Goal: Task Accomplishment & Management: Use online tool/utility

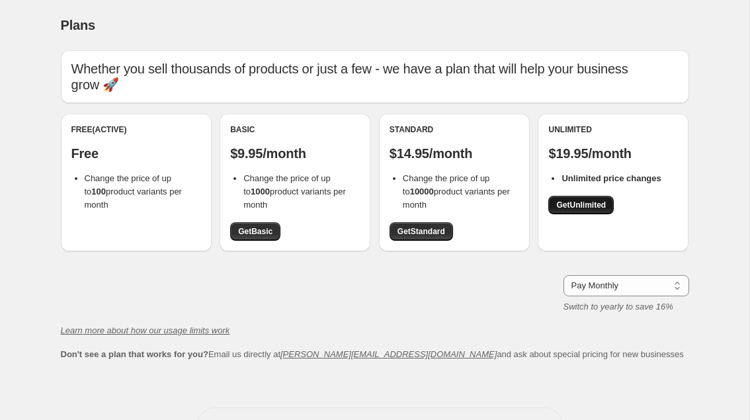
click at [584, 200] on span "Get Unlimited" at bounding box center [581, 205] width 50 height 11
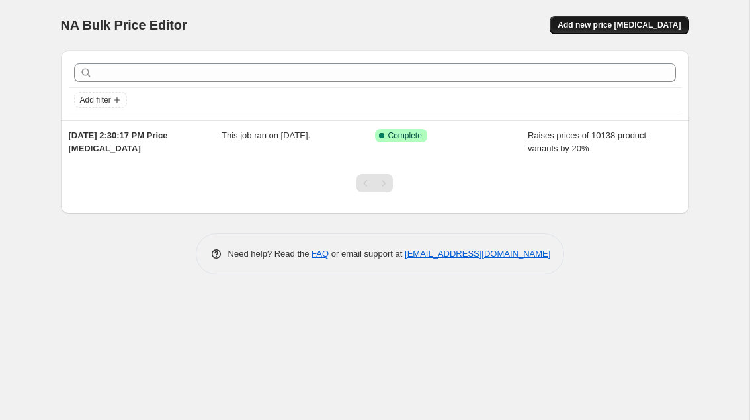
click at [629, 30] on span "Add new price [MEDICAL_DATA]" at bounding box center [618, 25] width 123 height 11
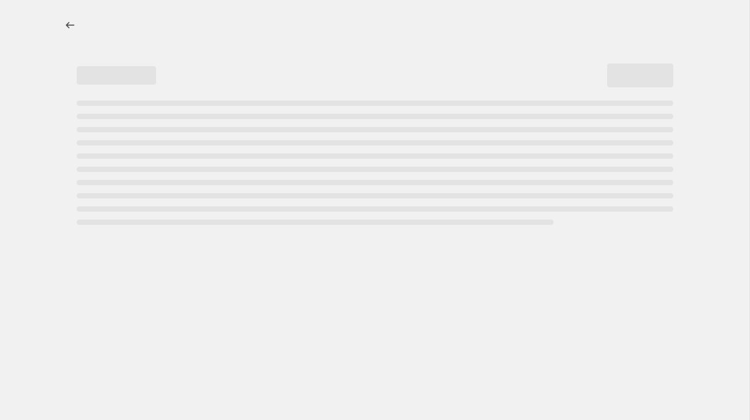
select select "percentage"
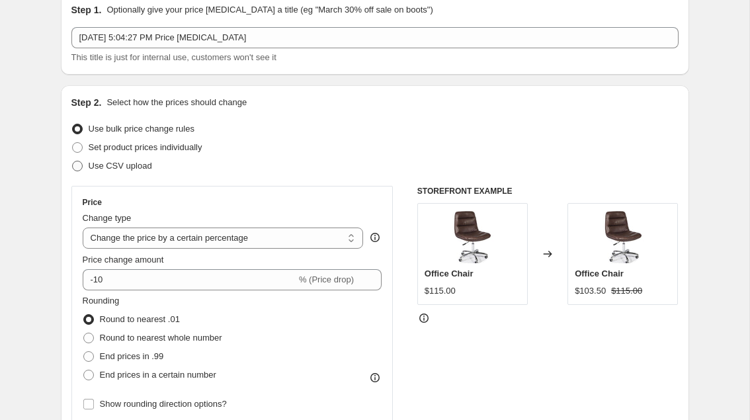
scroll to position [81, 0]
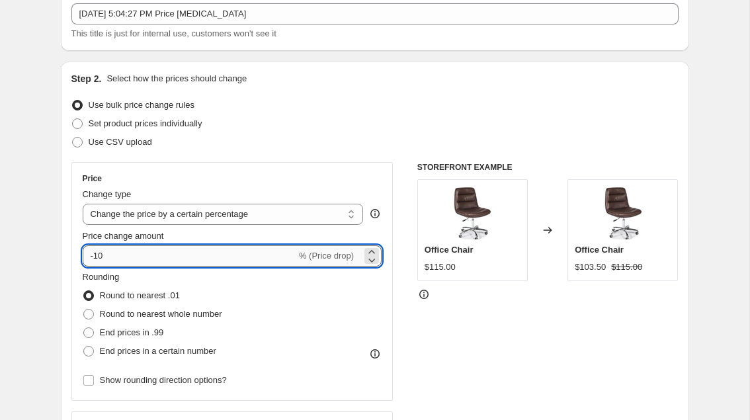
click at [134, 262] on input "-10" at bounding box center [190, 255] width 214 height 21
click at [243, 204] on select "Change the price to a certain amount Change the price by a certain amount Chang…" at bounding box center [223, 214] width 281 height 21
click at [191, 251] on input "-10" at bounding box center [190, 255] width 214 height 21
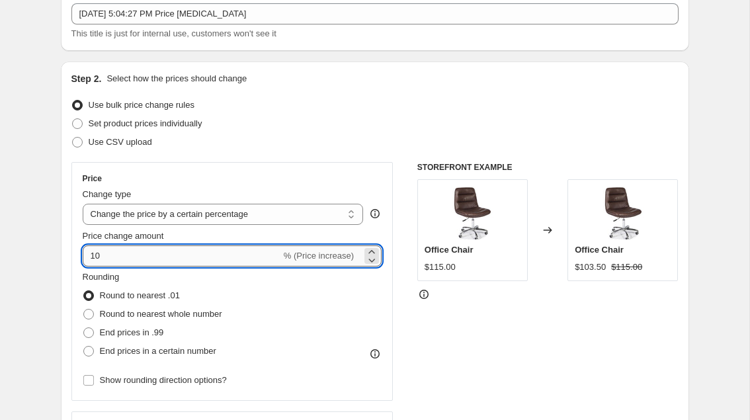
type input "10"
click at [222, 220] on select "Change the price to a certain amount Change the price by a certain amount Chang…" at bounding box center [223, 214] width 281 height 21
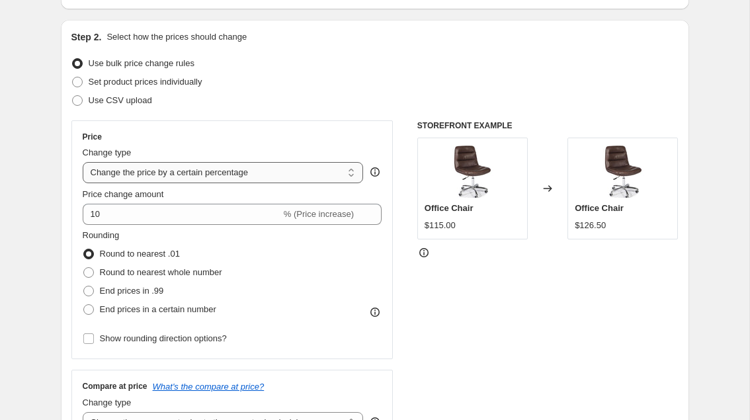
scroll to position [126, 0]
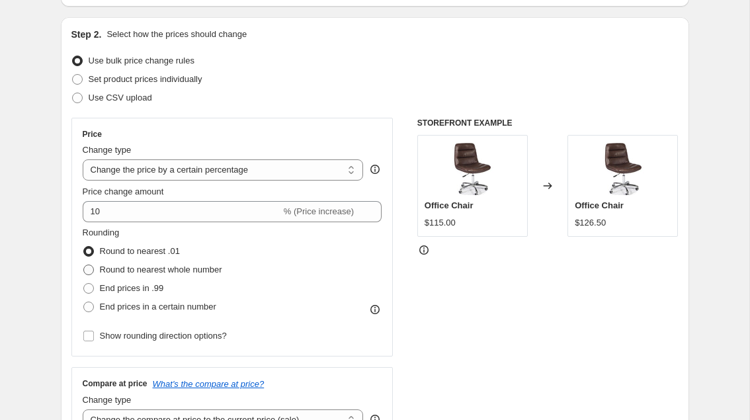
click at [151, 269] on span "Round to nearest whole number" at bounding box center [161, 270] width 122 height 10
click at [84, 265] on input "Round to nearest whole number" at bounding box center [83, 265] width 1 height 1
radio input "true"
click at [134, 283] on span "End prices in .99" at bounding box center [132, 288] width 64 height 10
click at [84, 283] on input "End prices in .99" at bounding box center [83, 283] width 1 height 1
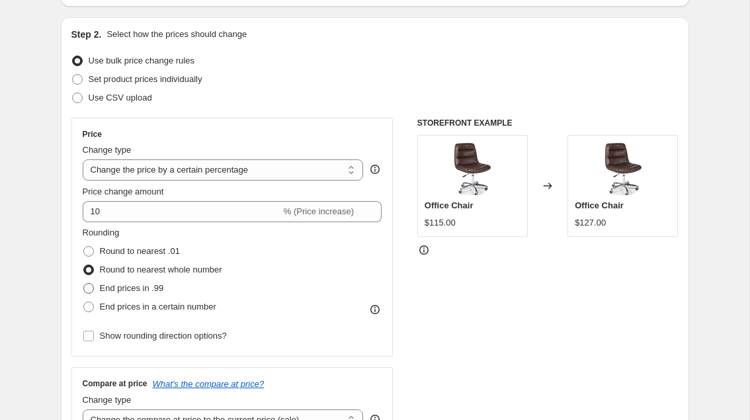
radio input "true"
click at [129, 309] on span "End prices in a certain number" at bounding box center [158, 307] width 116 height 10
click at [84, 302] on input "End prices in a certain number" at bounding box center [83, 302] width 1 height 1
radio input "true"
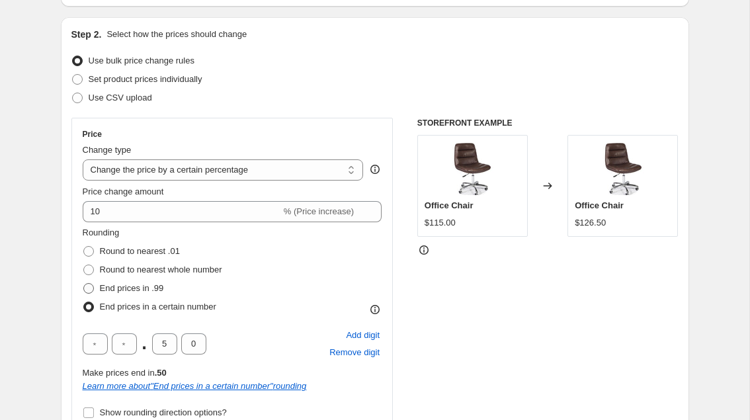
click at [138, 280] on label "End prices in .99" at bounding box center [123, 288] width 81 height 19
click at [84, 283] on input "End prices in .99" at bounding box center [83, 283] width 1 height 1
radio input "true"
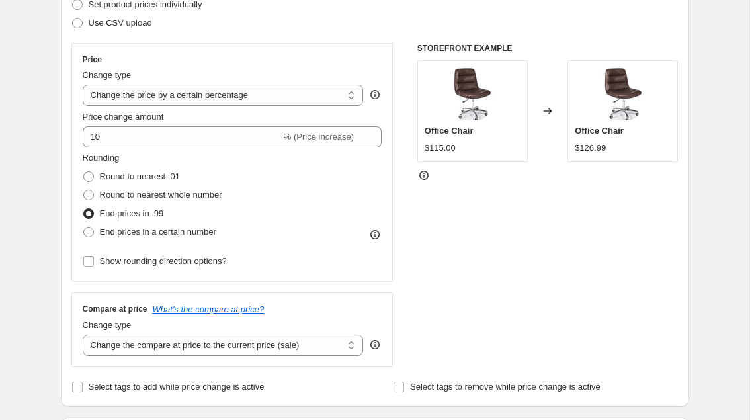
scroll to position [235, 0]
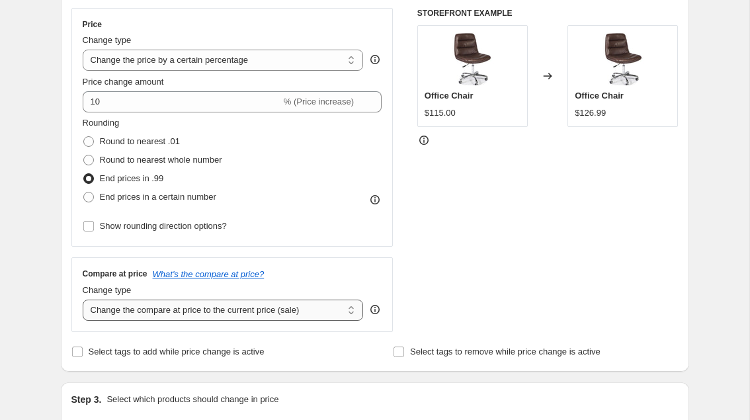
click at [153, 300] on select "Change the compare at price to the current price (sale) Change the compare at p…" at bounding box center [223, 310] width 281 height 21
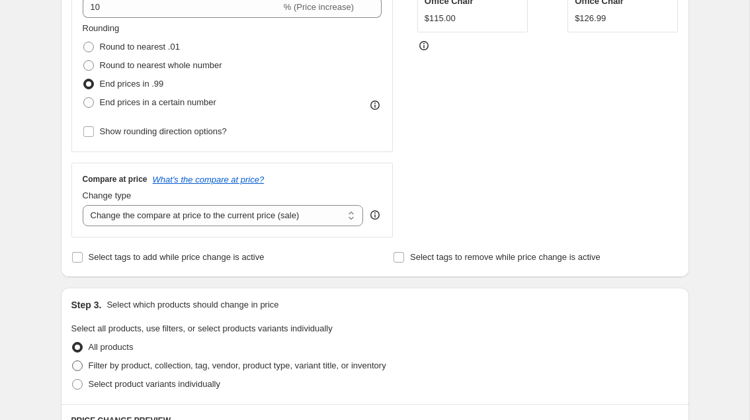
scroll to position [231, 0]
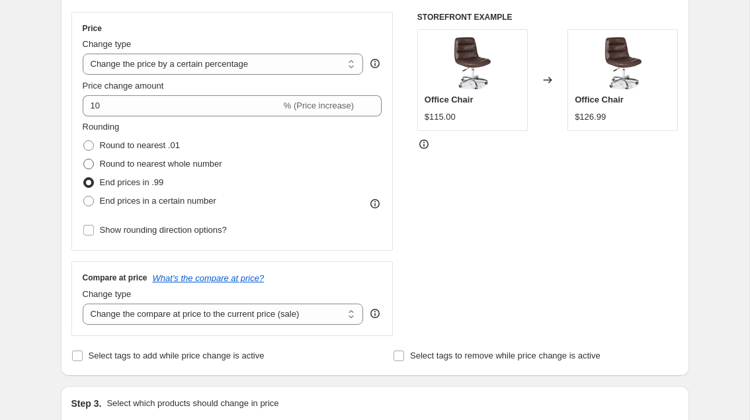
click at [143, 167] on span "Round to nearest whole number" at bounding box center [161, 164] width 122 height 10
click at [84, 159] on input "Round to nearest whole number" at bounding box center [83, 159] width 1 height 1
radio input "true"
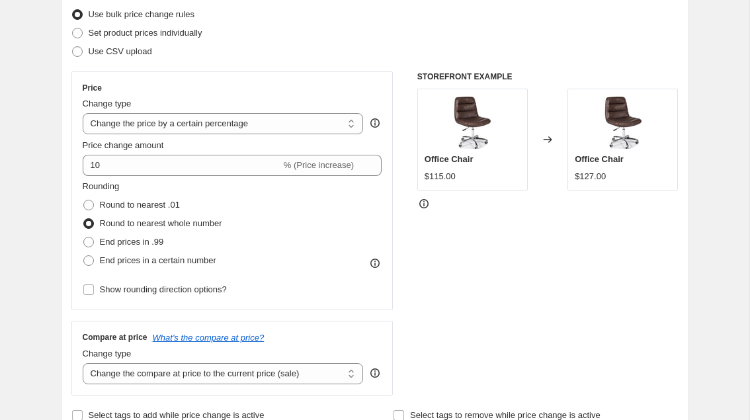
scroll to position [144, 0]
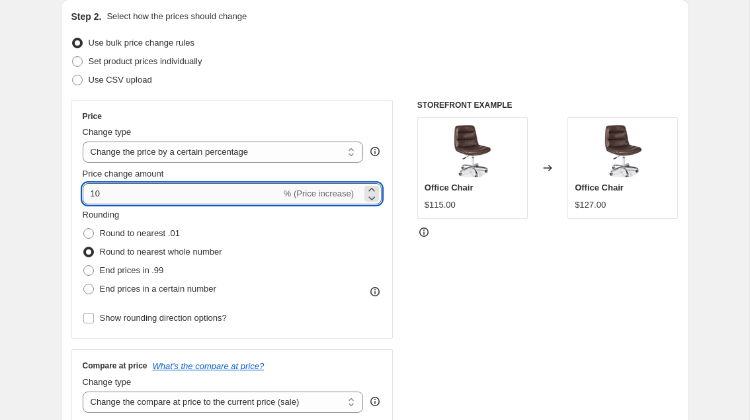
click at [153, 194] on input "10" at bounding box center [182, 193] width 198 height 21
type input "1"
type input "5"
click at [256, 116] on div "Price" at bounding box center [233, 116] width 300 height 11
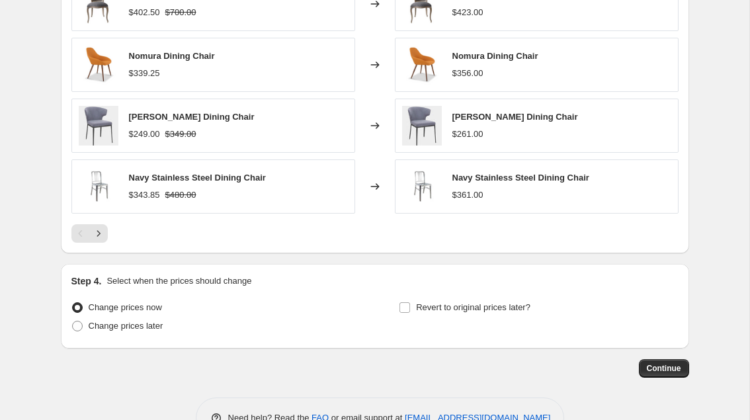
scroll to position [875, 0]
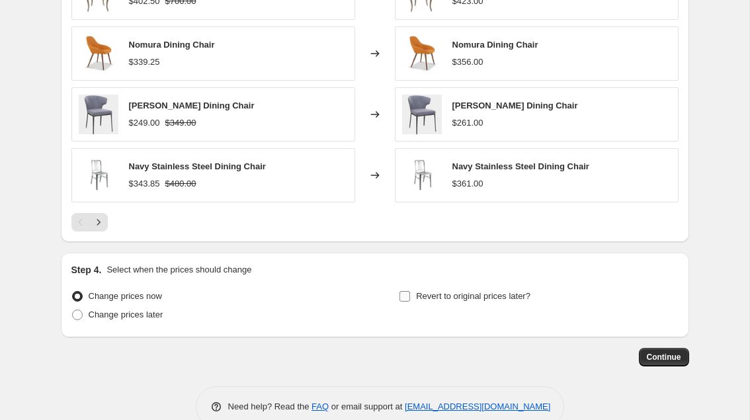
click at [414, 296] on label "Revert to original prices later?" at bounding box center [465, 296] width 132 height 19
click at [410, 296] on input "Revert to original prices later?" at bounding box center [404, 296] width 11 height 11
checkbox input "true"
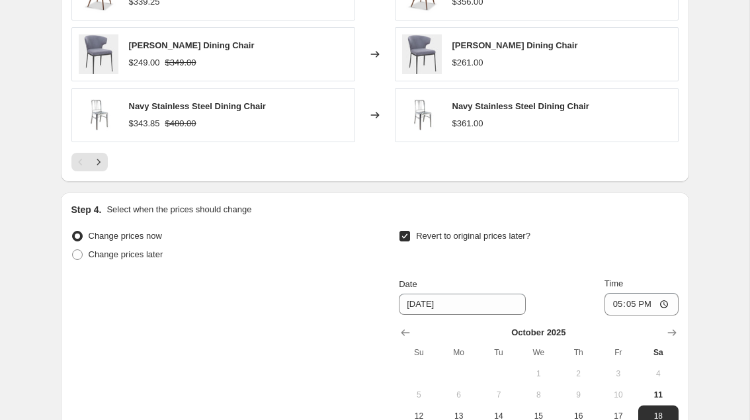
scroll to position [1044, 0]
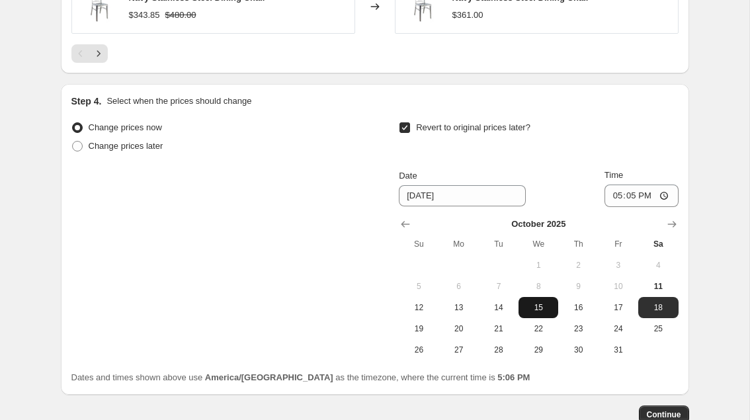
click at [529, 305] on span "15" at bounding box center [538, 307] width 29 height 11
type input "10/15/2025"
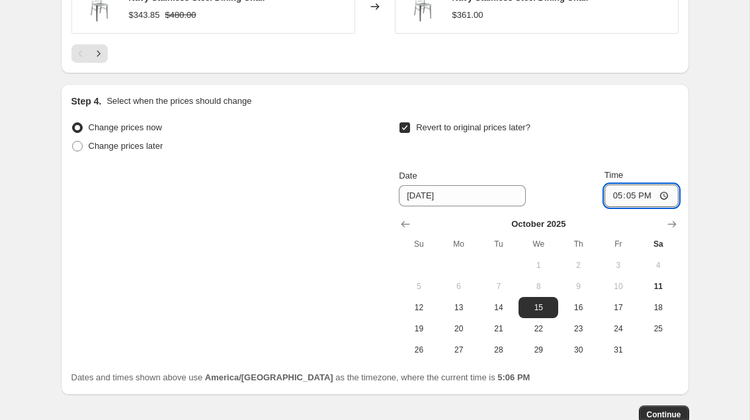
click at [636, 191] on input "17:05" at bounding box center [641, 196] width 74 height 22
click at [665, 188] on input "17:05" at bounding box center [641, 196] width 74 height 22
type input "05:00"
click at [384, 324] on div "Change prices now Change prices later Revert to original prices later? Date 10/…" at bounding box center [374, 239] width 607 height 242
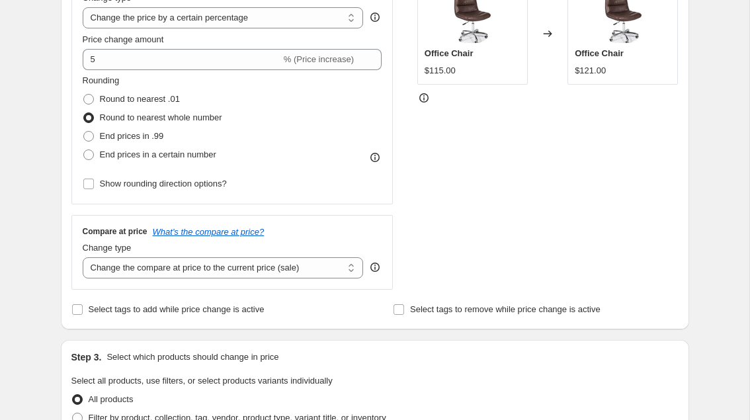
scroll to position [267, 0]
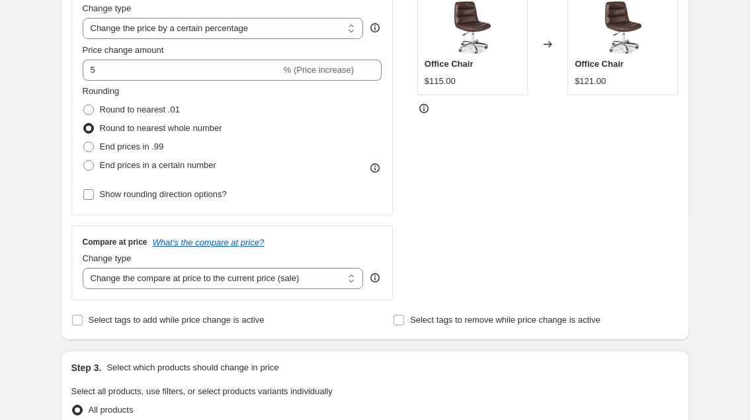
click at [198, 188] on span "Show rounding direction options?" at bounding box center [163, 194] width 127 height 13
click at [94, 189] on input "Show rounding direction options?" at bounding box center [88, 194] width 11 height 11
checkbox input "true"
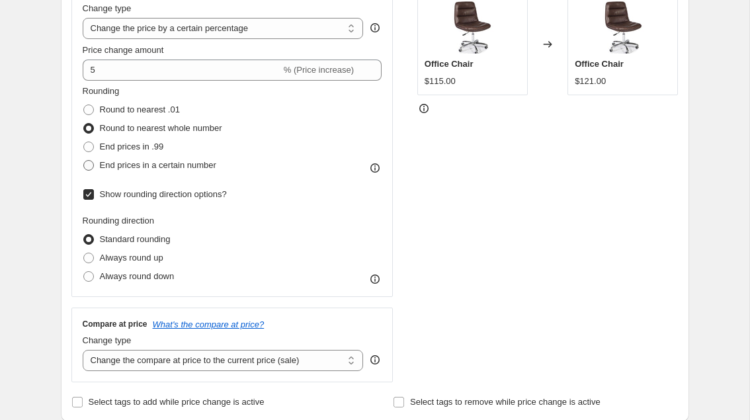
click at [161, 164] on span "End prices in a certain number" at bounding box center [158, 165] width 116 height 10
click at [84, 161] on input "End prices in a certain number" at bounding box center [83, 160] width 1 height 1
radio input "true"
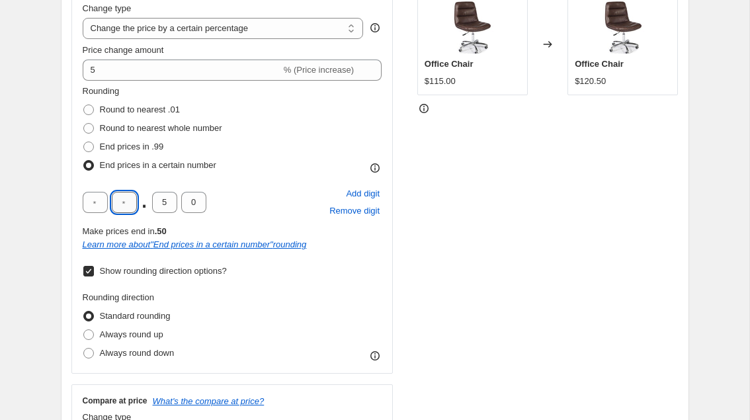
click at [131, 202] on input "text" at bounding box center [124, 202] width 25 height 21
type input "5"
type input "0"
click at [268, 175] on div "Rounding Round to nearest .01 Round to nearest whole number End prices in .99 E…" at bounding box center [233, 224] width 300 height 278
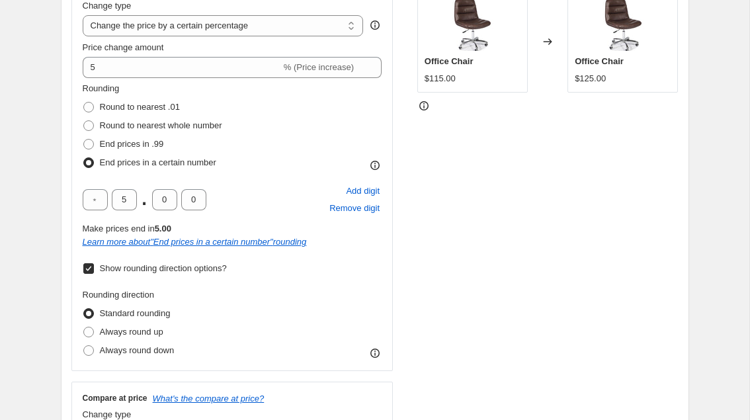
scroll to position [263, 0]
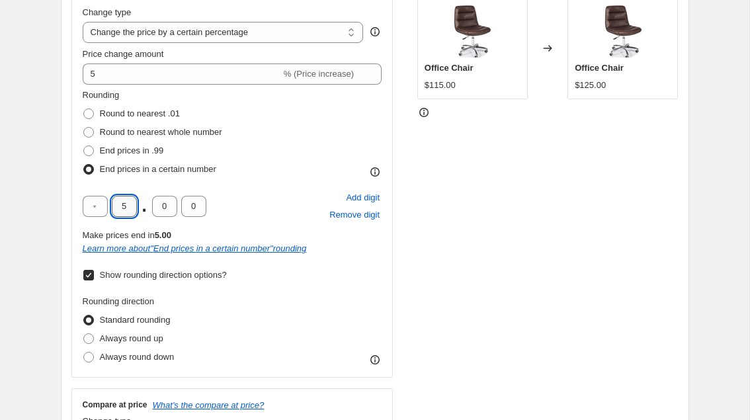
drag, startPoint x: 132, startPoint y: 206, endPoint x: 112, endPoint y: 206, distance: 19.2
click at [112, 206] on input "5" at bounding box center [124, 206] width 25 height 21
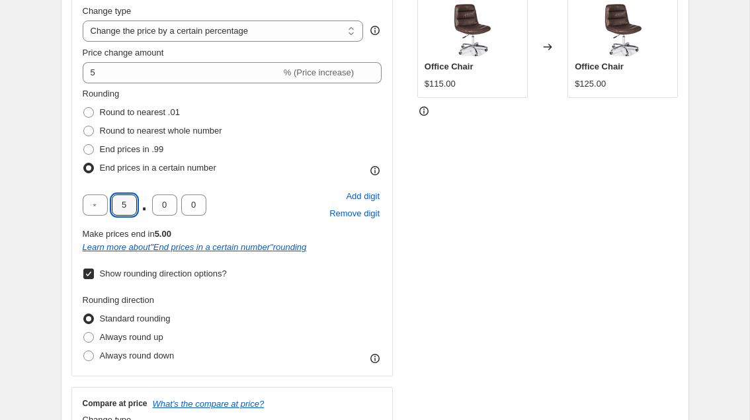
scroll to position [255, 0]
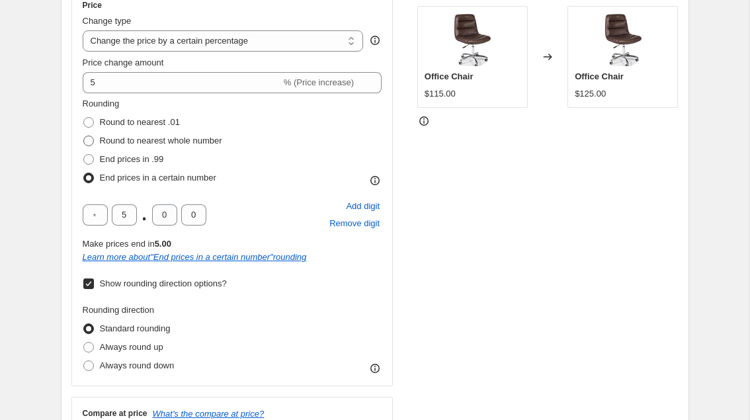
click at [157, 147] on label "Round to nearest whole number" at bounding box center [153, 141] width 140 height 19
click at [84, 136] on input "Round to nearest whole number" at bounding box center [83, 136] width 1 height 1
radio input "true"
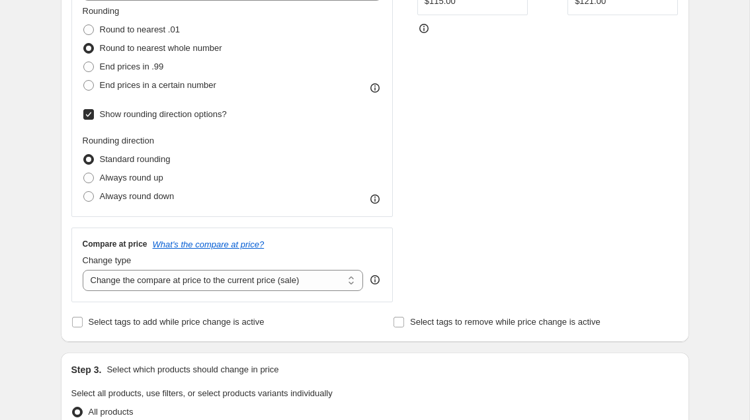
scroll to position [324, 0]
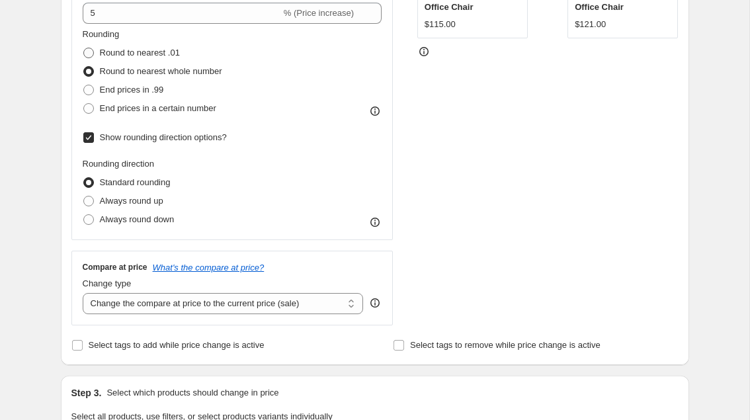
click at [149, 56] on span "Round to nearest .01" at bounding box center [140, 53] width 80 height 10
click at [84, 48] on input "Round to nearest .01" at bounding box center [83, 48] width 1 height 1
radio input "true"
click at [158, 71] on span "Round to nearest whole number" at bounding box center [161, 71] width 122 height 10
click at [84, 67] on input "Round to nearest whole number" at bounding box center [83, 66] width 1 height 1
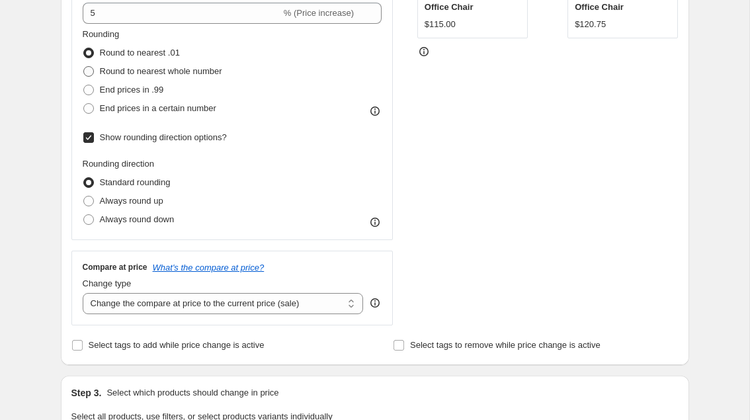
radio input "true"
click at [151, 86] on span "End prices in .99" at bounding box center [132, 90] width 64 height 10
click at [84, 85] on input "End prices in .99" at bounding box center [83, 85] width 1 height 1
radio input "true"
click at [154, 106] on span "End prices in a certain number" at bounding box center [158, 108] width 116 height 10
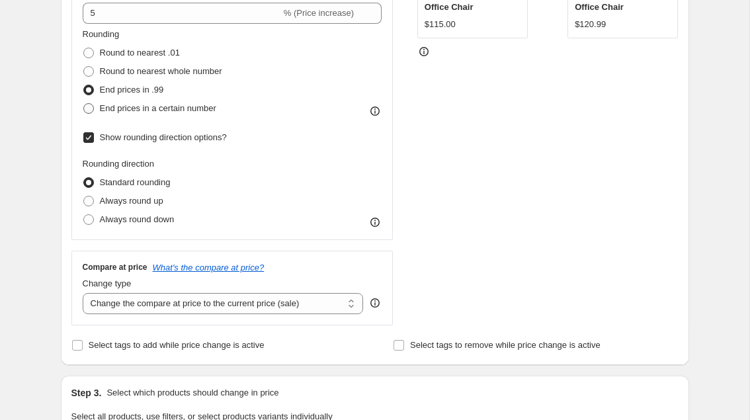
click at [84, 104] on input "End prices in a certain number" at bounding box center [83, 103] width 1 height 1
radio input "true"
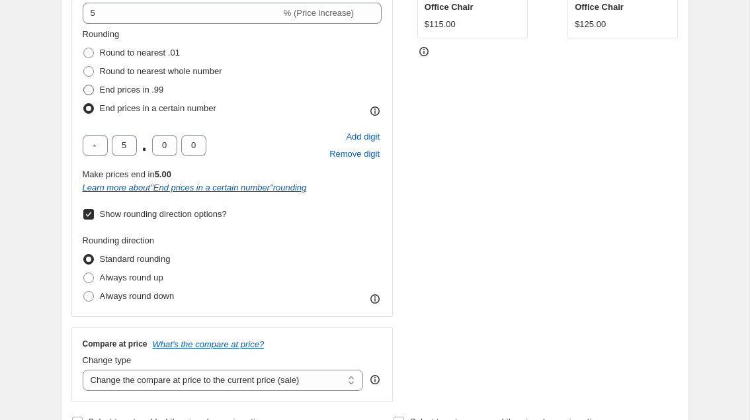
click at [159, 91] on span "End prices in .99" at bounding box center [132, 90] width 64 height 10
click at [84, 85] on input "End prices in .99" at bounding box center [83, 85] width 1 height 1
radio input "true"
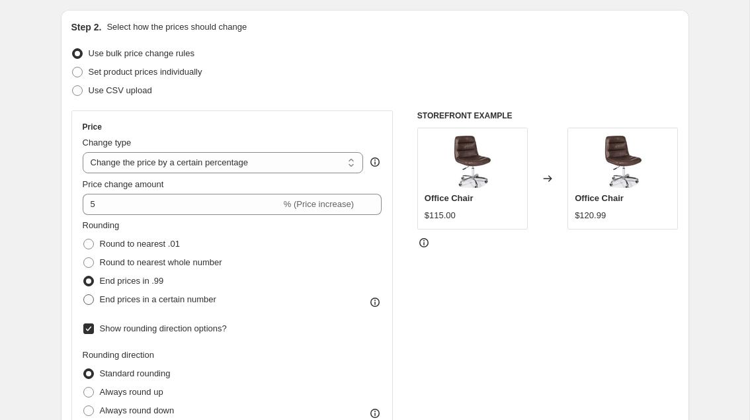
click at [166, 304] on span "End prices in a certain number" at bounding box center [158, 299] width 116 height 13
click at [84, 295] on input "End prices in a certain number" at bounding box center [83, 294] width 1 height 1
radio input "true"
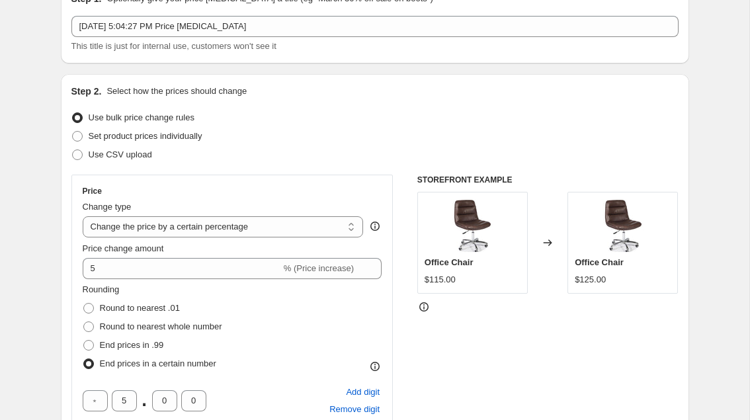
scroll to position [0, 0]
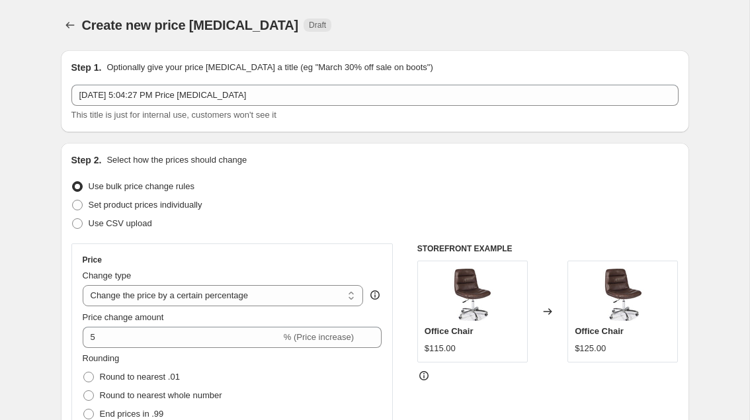
click at [167, 188] on span "Use bulk price change rules" at bounding box center [142, 186] width 106 height 10
click at [73, 182] on input "Use bulk price change rules" at bounding box center [72, 181] width 1 height 1
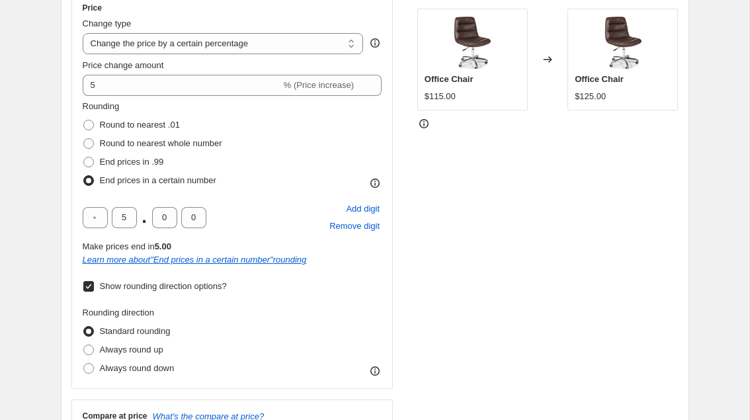
scroll to position [263, 0]
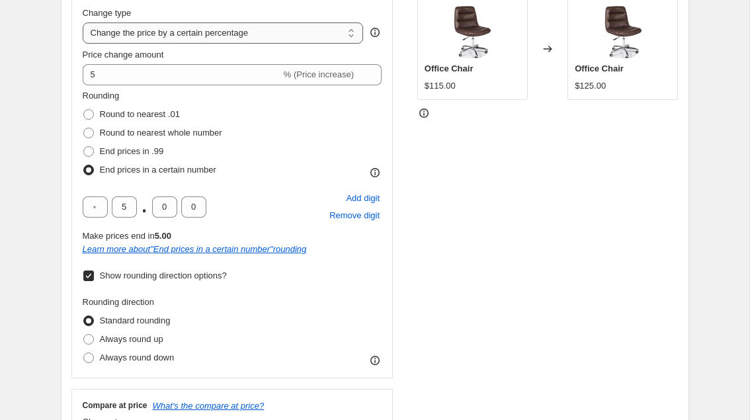
click at [281, 26] on select "Change the price to a certain amount Change the price by a certain amount Chang…" at bounding box center [223, 32] width 281 height 21
click at [83, 22] on select "Change the price to a certain amount Change the price by a certain amount Chang…" at bounding box center [223, 32] width 281 height 21
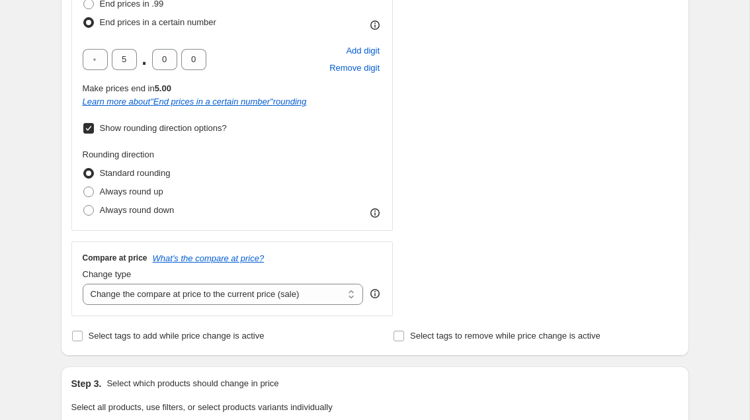
scroll to position [412, 0]
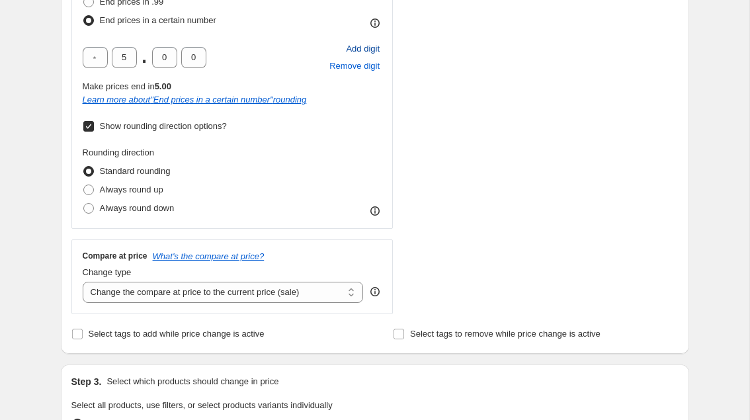
click at [348, 49] on span "Add digit" at bounding box center [363, 48] width 34 height 13
click at [348, 50] on span "Add digit" at bounding box center [363, 48] width 34 height 13
click at [346, 71] on span "Remove digit" at bounding box center [354, 66] width 50 height 13
type input "5"
click at [346, 71] on span "Remove digit" at bounding box center [354, 66] width 50 height 13
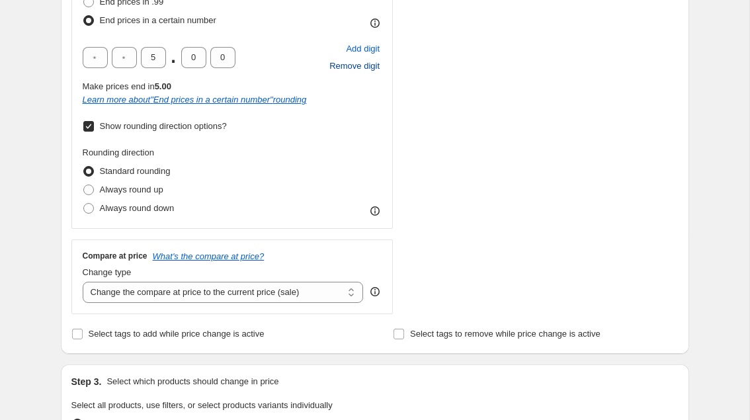
type input "5"
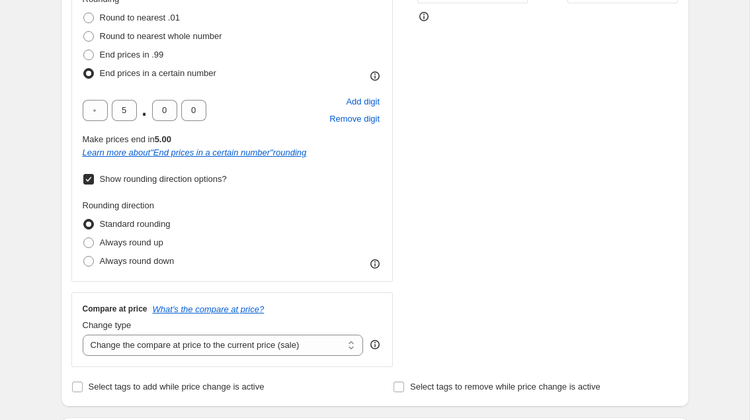
scroll to position [273, 0]
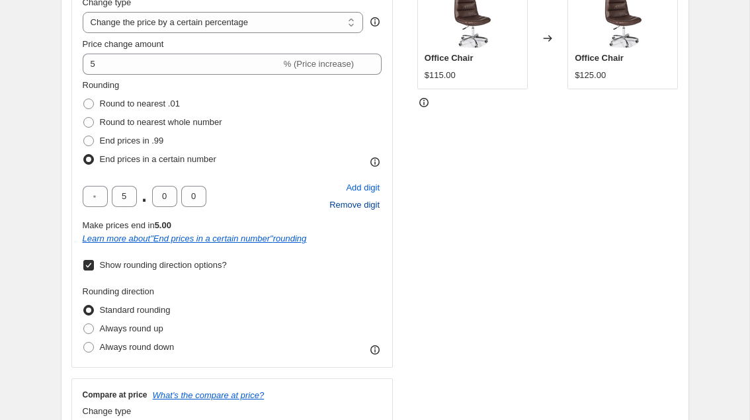
click at [353, 205] on span "Remove digit" at bounding box center [354, 204] width 50 height 13
type input "5"
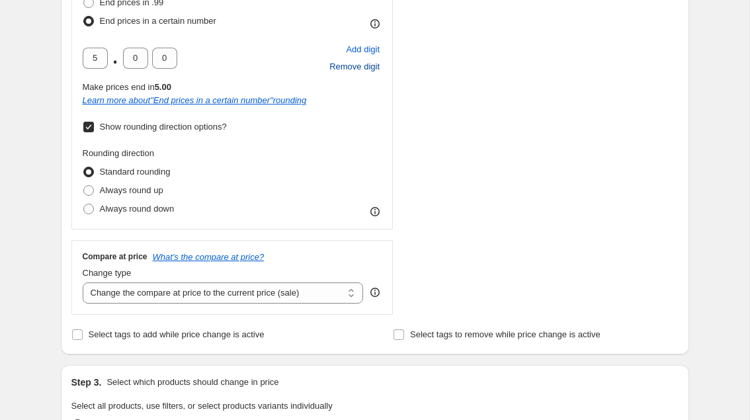
scroll to position [302, 0]
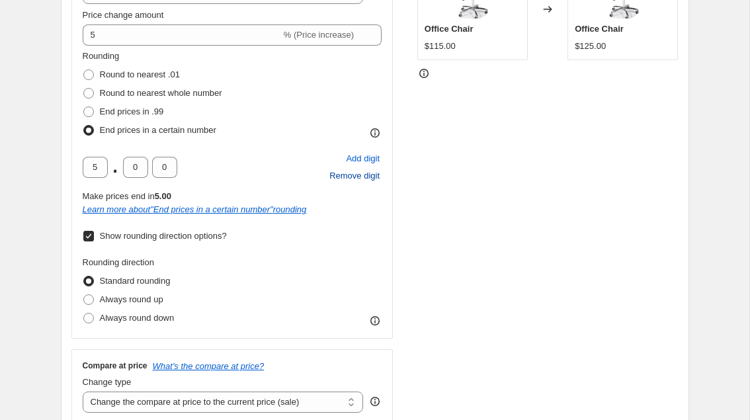
click at [358, 171] on span "Remove digit" at bounding box center [354, 175] width 50 height 13
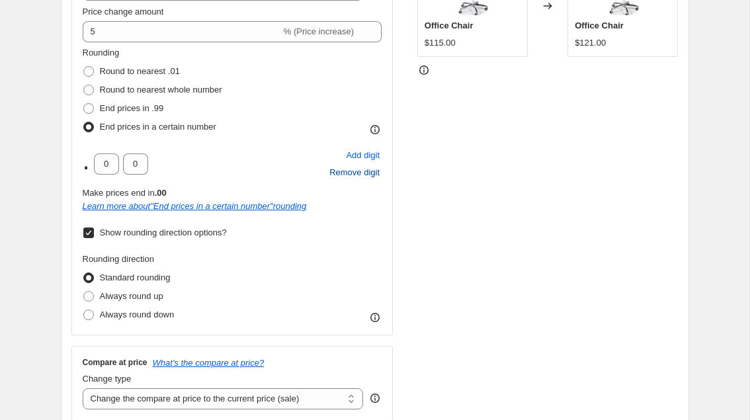
scroll to position [305, 0]
click at [144, 105] on span "End prices in .99" at bounding box center [132, 109] width 64 height 10
click at [84, 104] on input "End prices in .99" at bounding box center [83, 104] width 1 height 1
radio input "true"
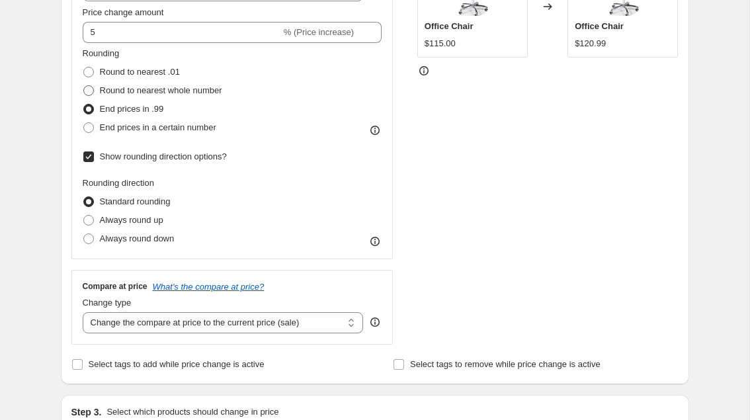
click at [165, 87] on span "Round to nearest whole number" at bounding box center [161, 90] width 122 height 10
click at [84, 86] on input "Round to nearest whole number" at bounding box center [83, 85] width 1 height 1
radio input "true"
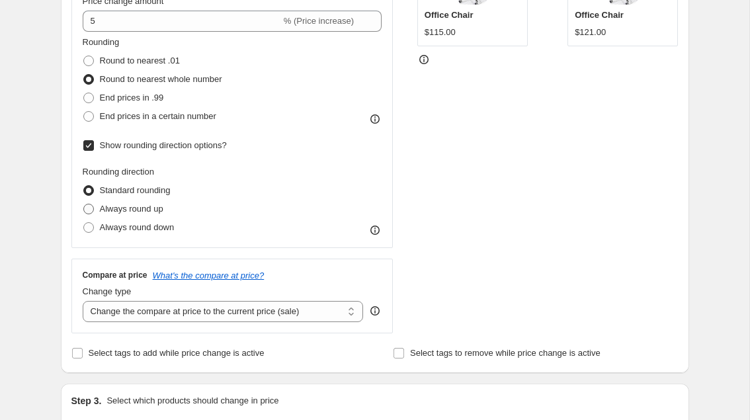
click at [157, 201] on label "Always round up" at bounding box center [123, 209] width 81 height 19
click at [84, 204] on input "Always round up" at bounding box center [83, 204] width 1 height 1
radio input "true"
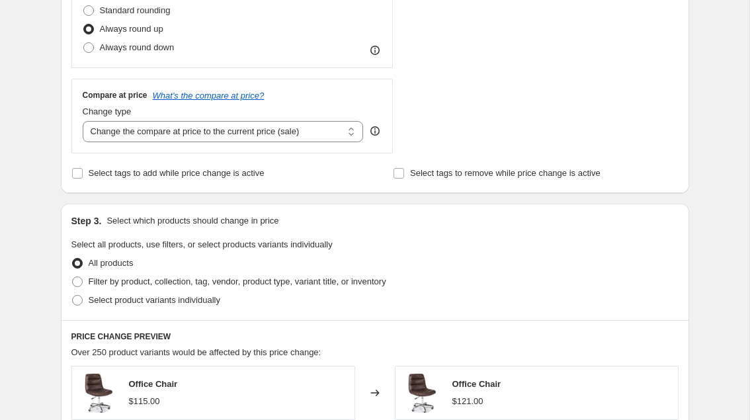
scroll to position [423, 0]
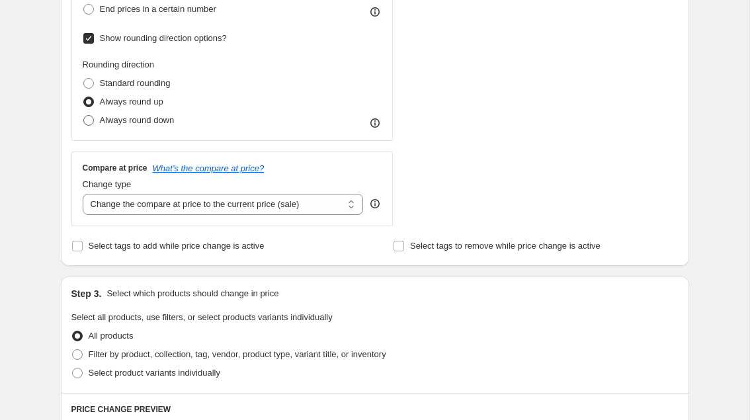
click at [139, 117] on span "Always round down" at bounding box center [137, 120] width 75 height 10
click at [84, 116] on input "Always round down" at bounding box center [83, 115] width 1 height 1
radio input "true"
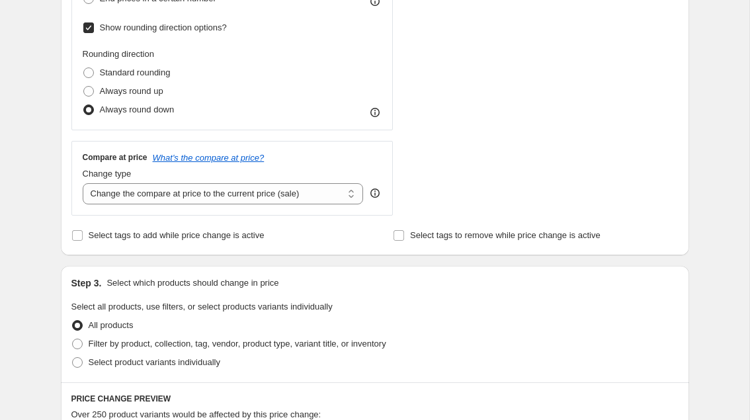
scroll to position [431, 0]
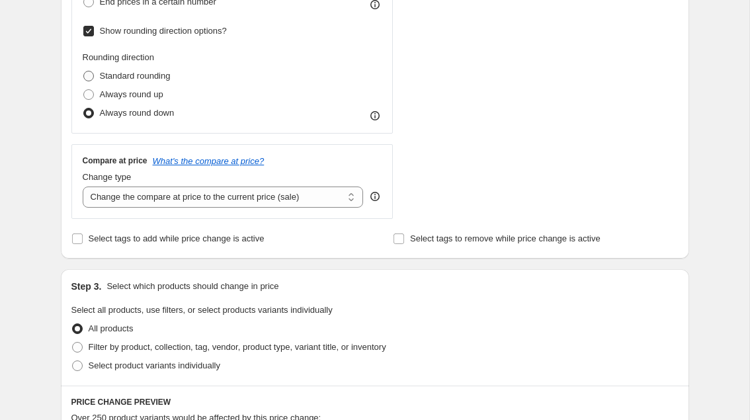
click at [127, 76] on span "Standard rounding" at bounding box center [135, 76] width 71 height 10
click at [84, 71] on input "Standard rounding" at bounding box center [83, 71] width 1 height 1
radio input "true"
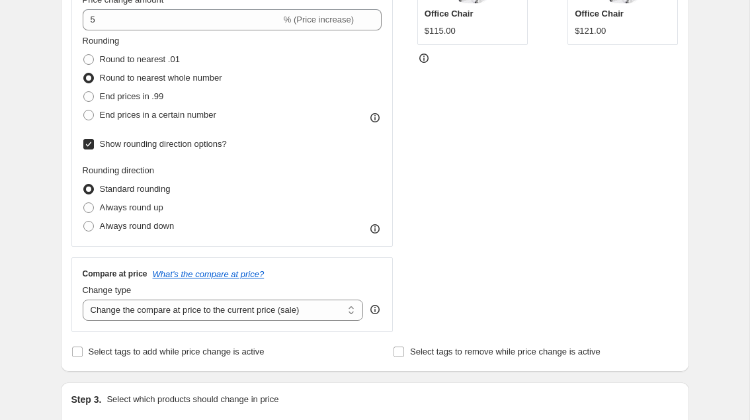
scroll to position [249, 0]
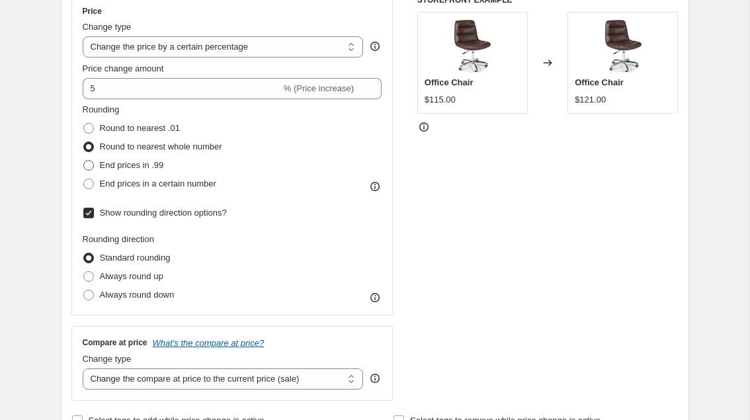
click at [133, 156] on label "End prices in .99" at bounding box center [123, 165] width 81 height 19
click at [84, 160] on input "End prices in .99" at bounding box center [83, 160] width 1 height 1
radio input "true"
click at [175, 180] on span "End prices in a certain number" at bounding box center [158, 184] width 116 height 10
click at [84, 179] on input "End prices in a certain number" at bounding box center [83, 179] width 1 height 1
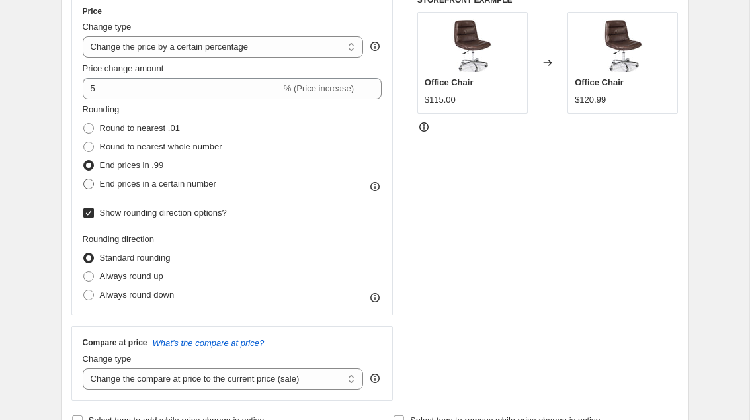
radio input "true"
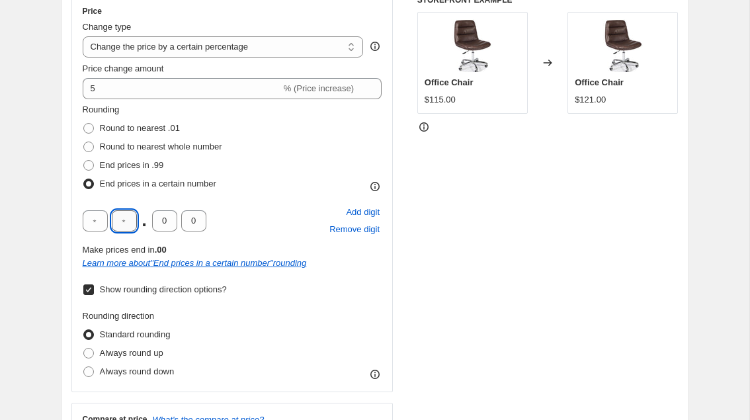
click at [133, 219] on input "text" at bounding box center [124, 220] width 25 height 21
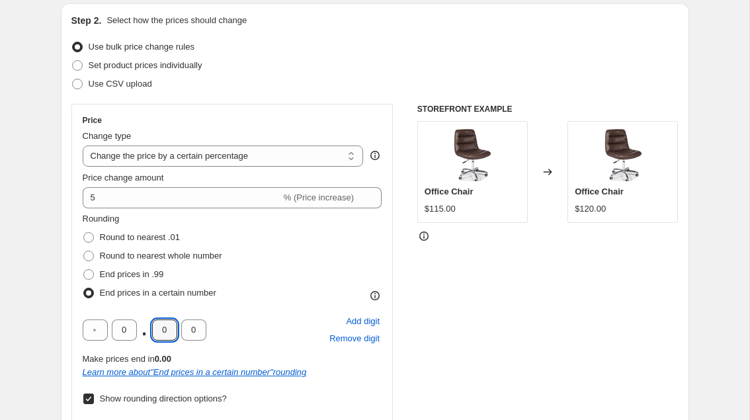
scroll to position [134, 0]
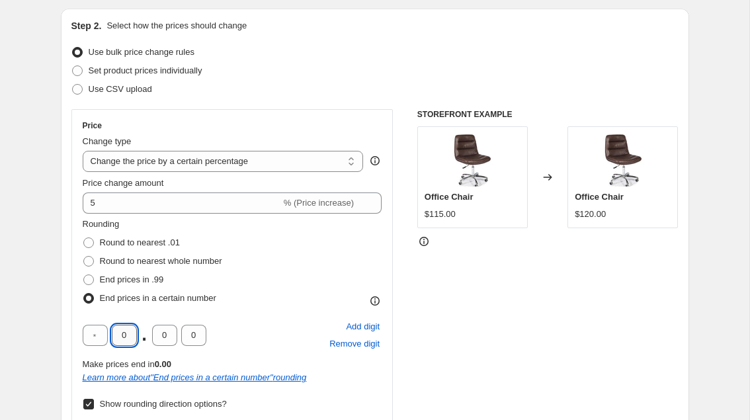
click at [124, 331] on input "0" at bounding box center [124, 335] width 25 height 21
type input "5"
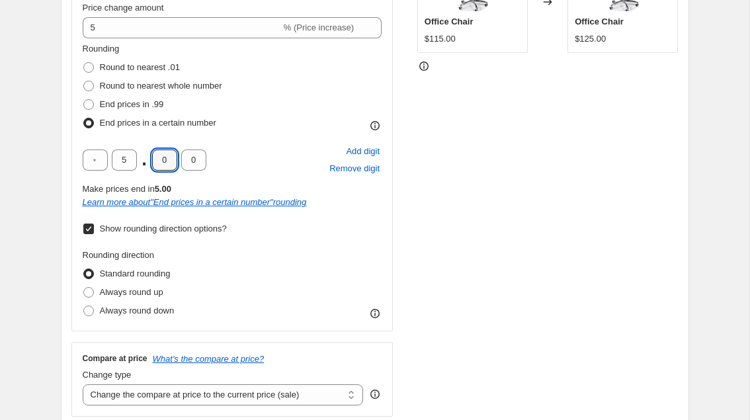
scroll to position [308, 0]
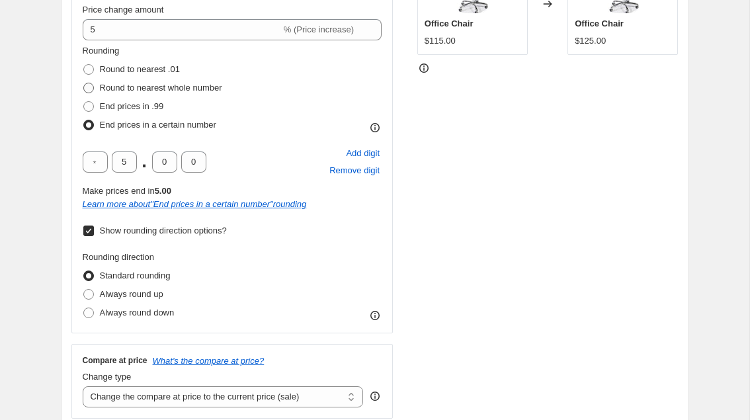
click at [149, 83] on span "Round to nearest whole number" at bounding box center [161, 88] width 122 height 10
click at [84, 83] on input "Round to nearest whole number" at bounding box center [83, 83] width 1 height 1
radio input "true"
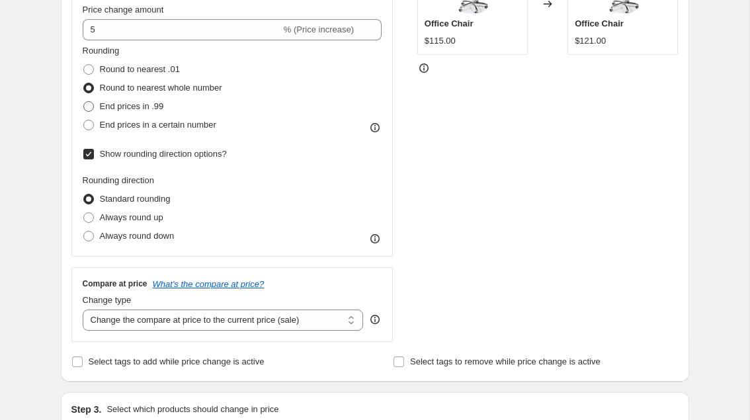
click at [148, 103] on span "End prices in .99" at bounding box center [132, 106] width 64 height 10
click at [84, 102] on input "End prices in .99" at bounding box center [83, 101] width 1 height 1
radio input "true"
click at [155, 124] on span "End prices in a certain number" at bounding box center [158, 125] width 116 height 10
click at [84, 120] on input "End prices in a certain number" at bounding box center [83, 120] width 1 height 1
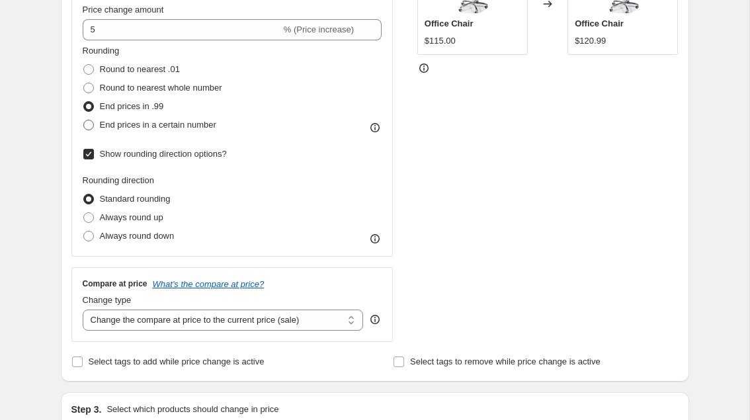
radio input "true"
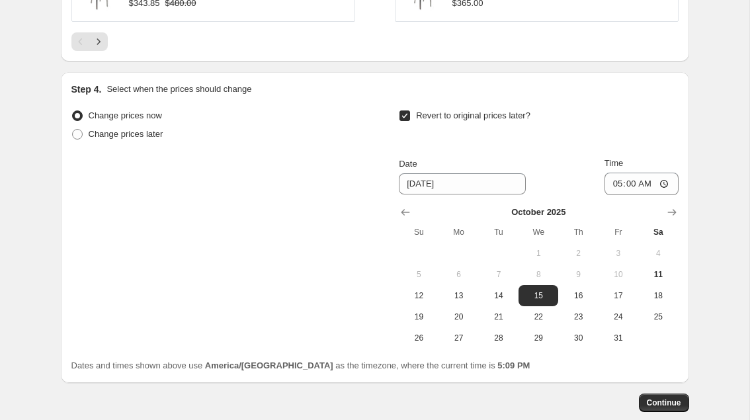
scroll to position [1252, 0]
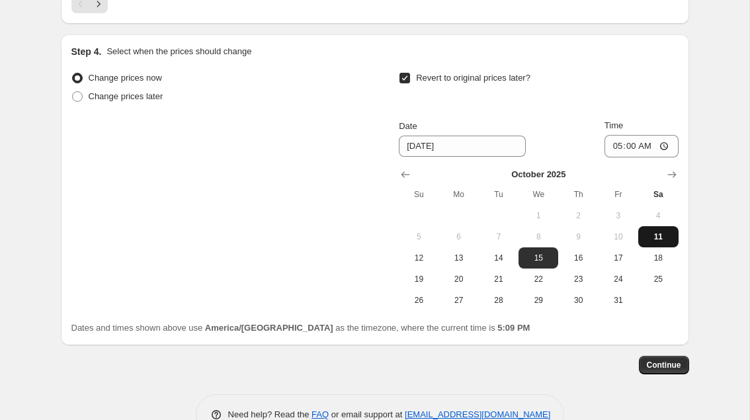
drag, startPoint x: 664, startPoint y: 363, endPoint x: 655, endPoint y: 239, distance: 124.6
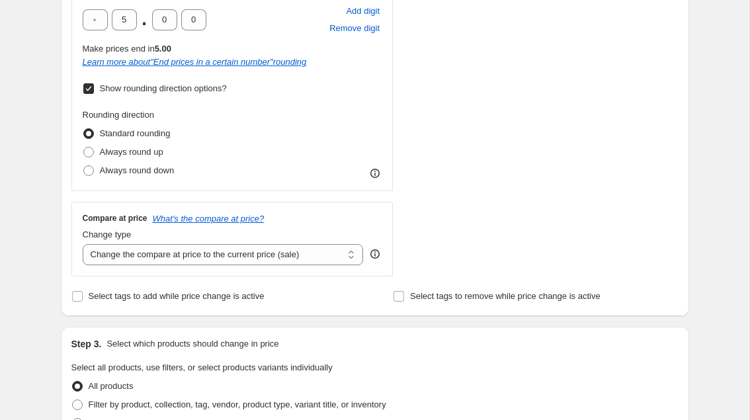
scroll to position [397, 0]
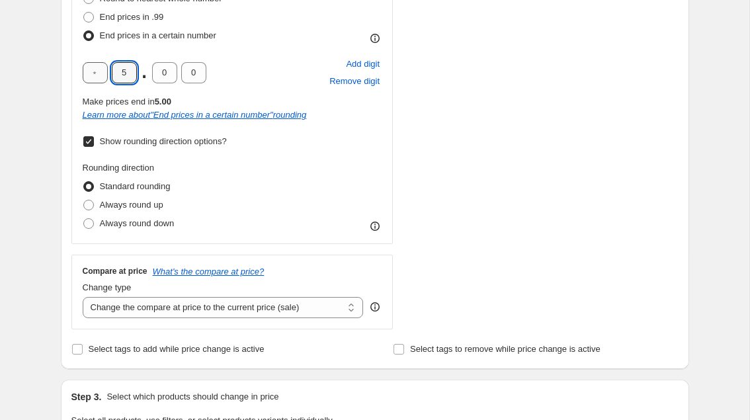
drag, startPoint x: 129, startPoint y: 73, endPoint x: 95, endPoint y: 81, distance: 35.1
click at [95, 81] on div "5 . 0 0" at bounding box center [145, 72] width 124 height 21
type input "0"
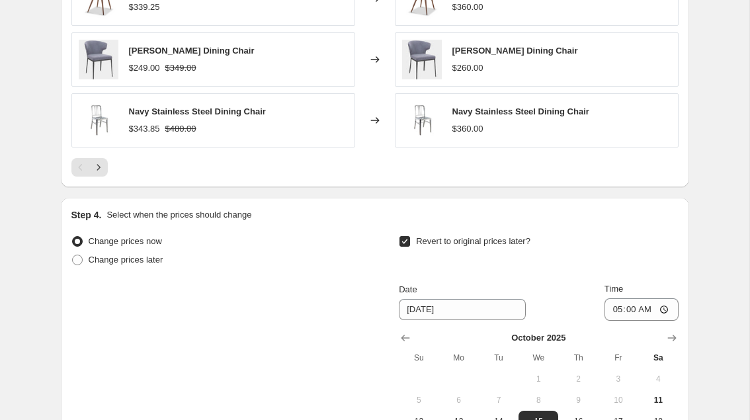
scroll to position [1285, 0]
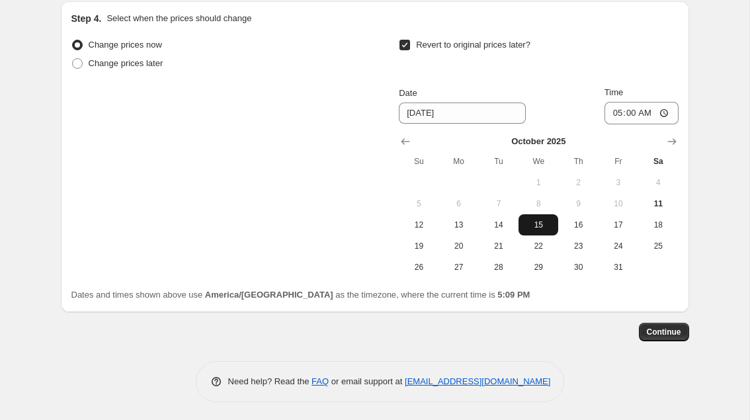
click at [534, 221] on span "15" at bounding box center [538, 225] width 29 height 11
click at [655, 333] on span "Continue" at bounding box center [664, 332] width 34 height 11
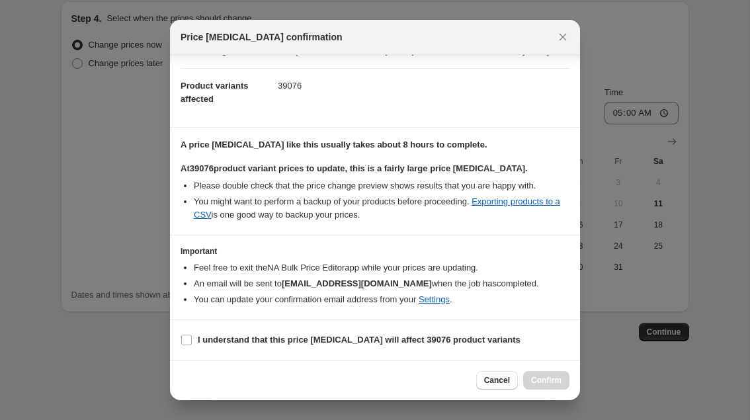
scroll to position [140, 0]
click at [270, 327] on section "I understand that this price change job will affect 39076 product variants" at bounding box center [375, 340] width 410 height 40
click at [272, 338] on b "I understand that this price change job will affect 39076 product variants" at bounding box center [359, 340] width 323 height 10
click at [192, 338] on input "I understand that this price change job will affect 39076 product variants" at bounding box center [186, 340] width 11 height 11
checkbox input "true"
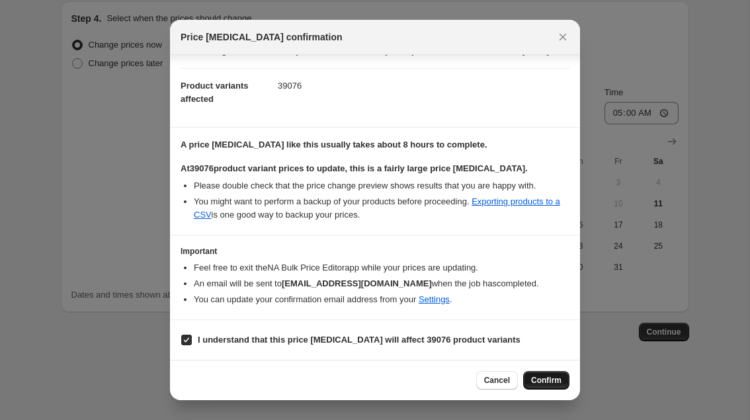
click at [543, 382] on span "Confirm" at bounding box center [546, 380] width 30 height 11
